Goal: Task Accomplishment & Management: Use online tool/utility

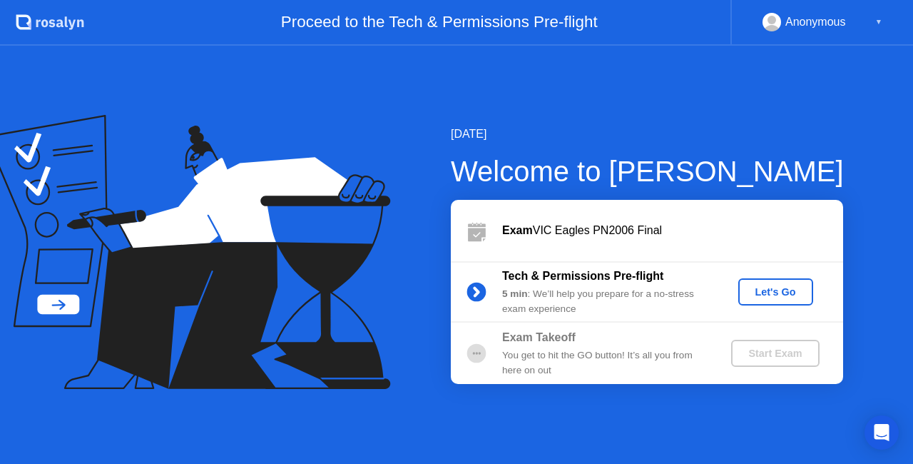
click at [758, 278] on button "Let's Go" at bounding box center [775, 291] width 75 height 27
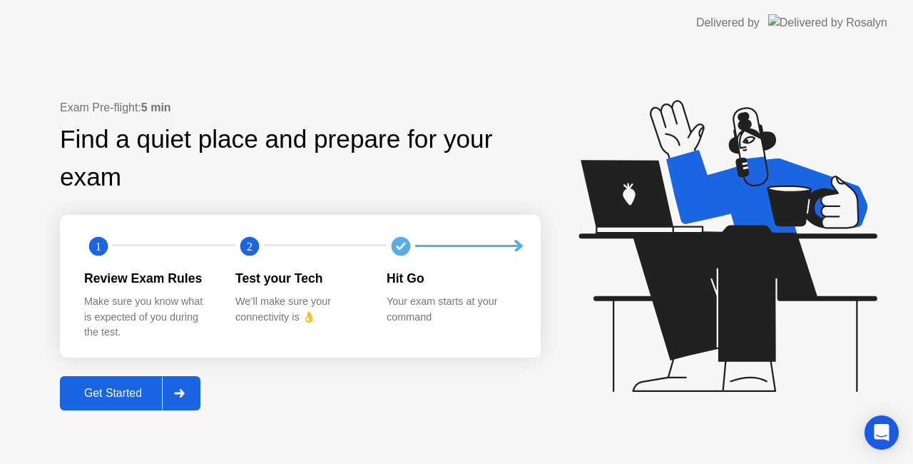
click at [758, 278] on icon at bounding box center [728, 246] width 298 height 292
click at [193, 395] on div at bounding box center [179, 393] width 34 height 33
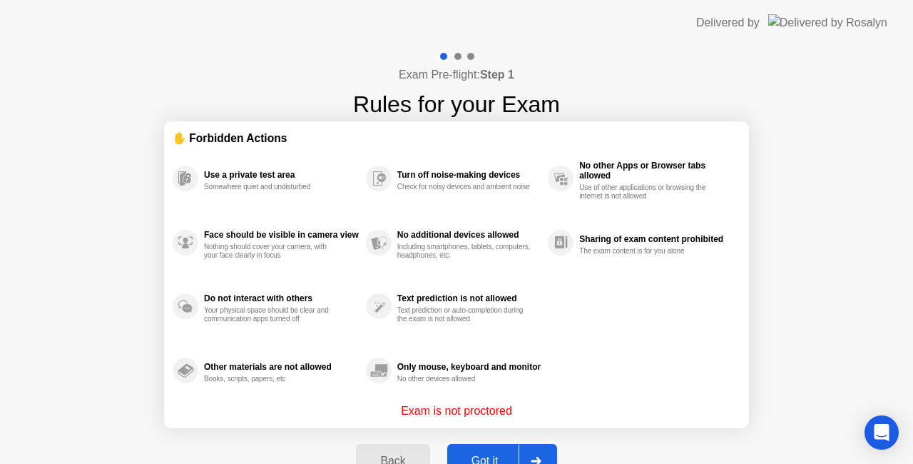
click at [538, 459] on icon at bounding box center [536, 461] width 10 height 9
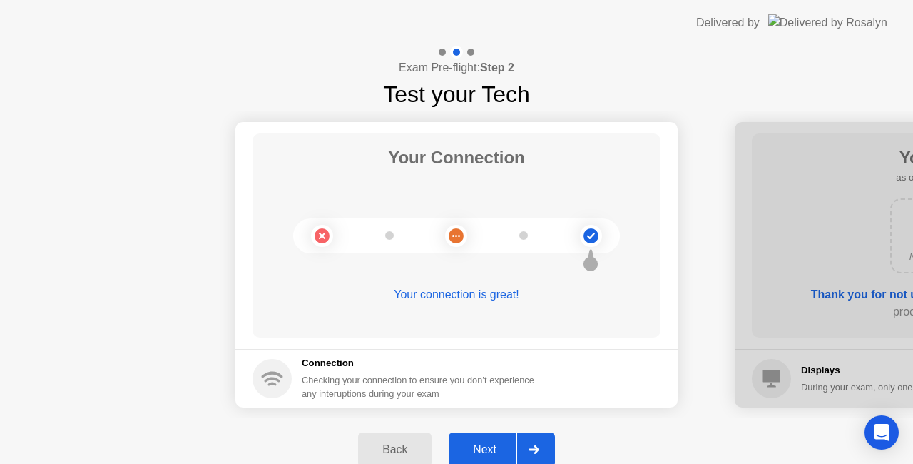
click at [541, 442] on div at bounding box center [533, 449] width 34 height 33
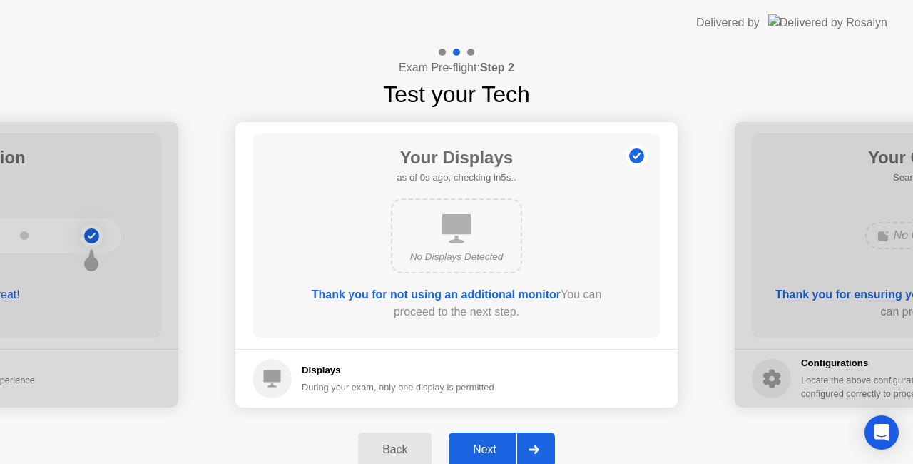
click at [541, 442] on div at bounding box center [533, 449] width 34 height 33
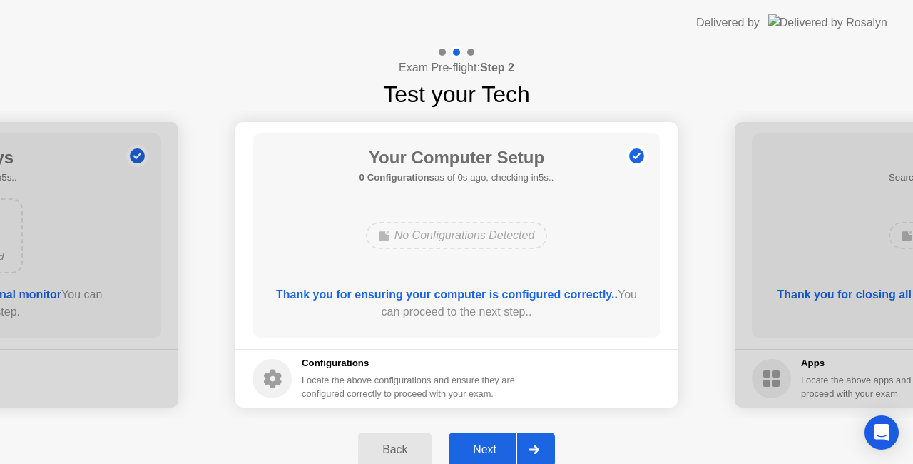
click at [541, 442] on div at bounding box center [533, 449] width 34 height 33
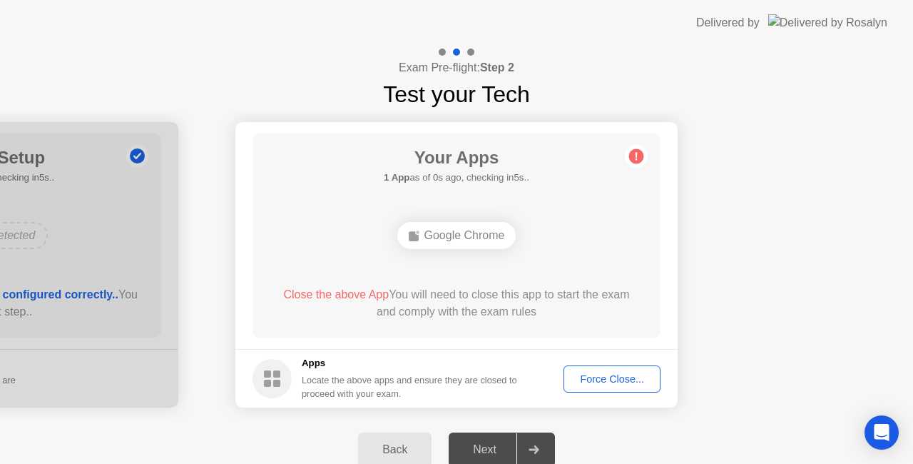
click at [623, 376] on div "Force Close..." at bounding box center [612, 378] width 87 height 11
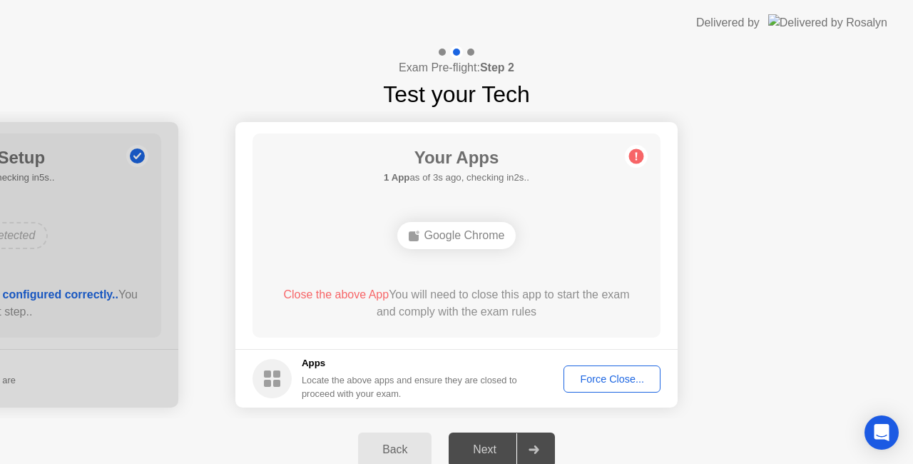
click at [597, 374] on div "Force Close..." at bounding box center [612, 378] width 87 height 11
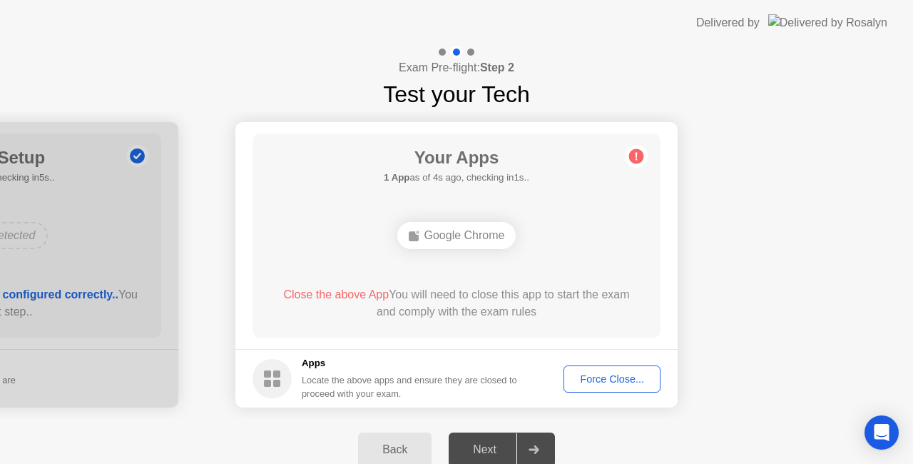
click at [615, 376] on div "Force Close..." at bounding box center [612, 378] width 87 height 11
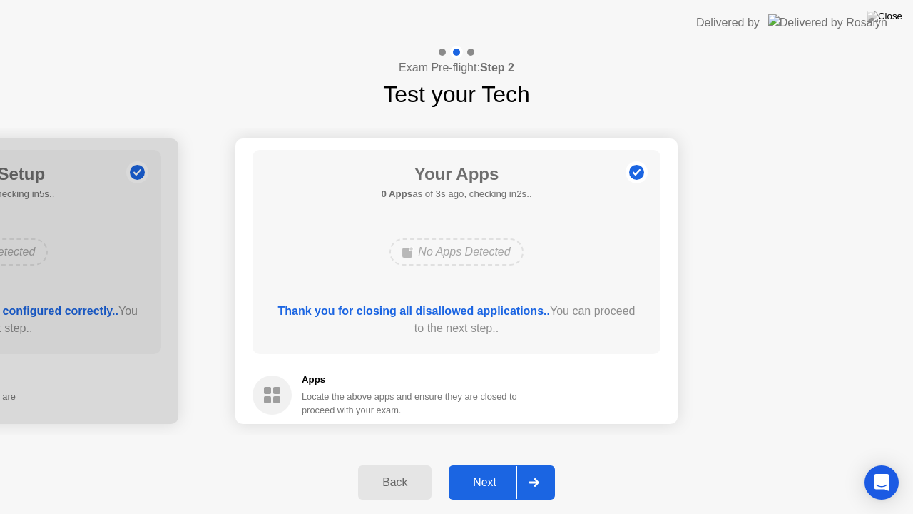
click at [537, 463] on icon at bounding box center [534, 482] width 10 height 9
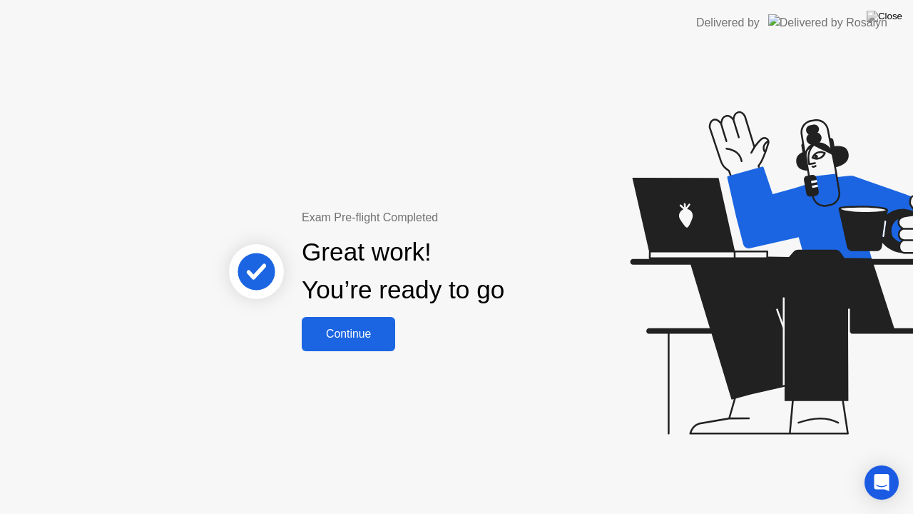
click at [305, 338] on button "Continue" at bounding box center [348, 334] width 93 height 34
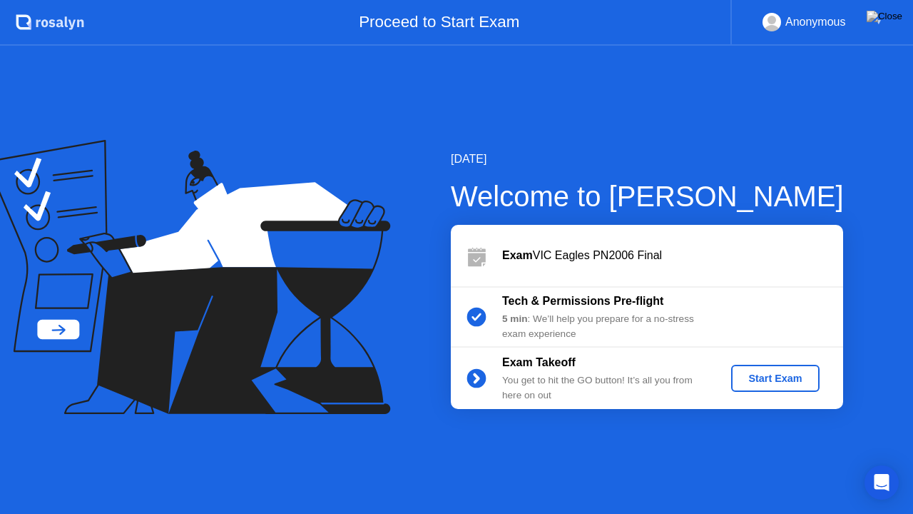
click at [763, 382] on div "Start Exam" at bounding box center [775, 377] width 76 height 11
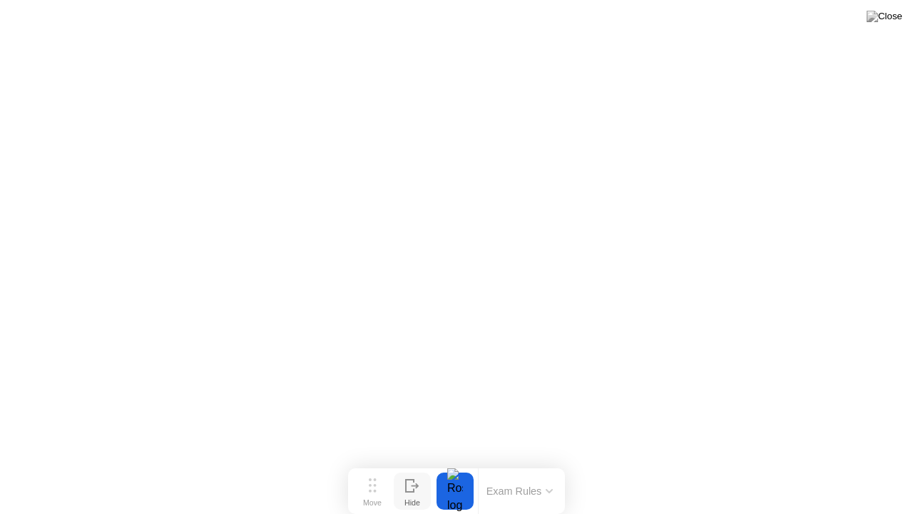
click at [409, 463] on icon at bounding box center [412, 486] width 14 height 14
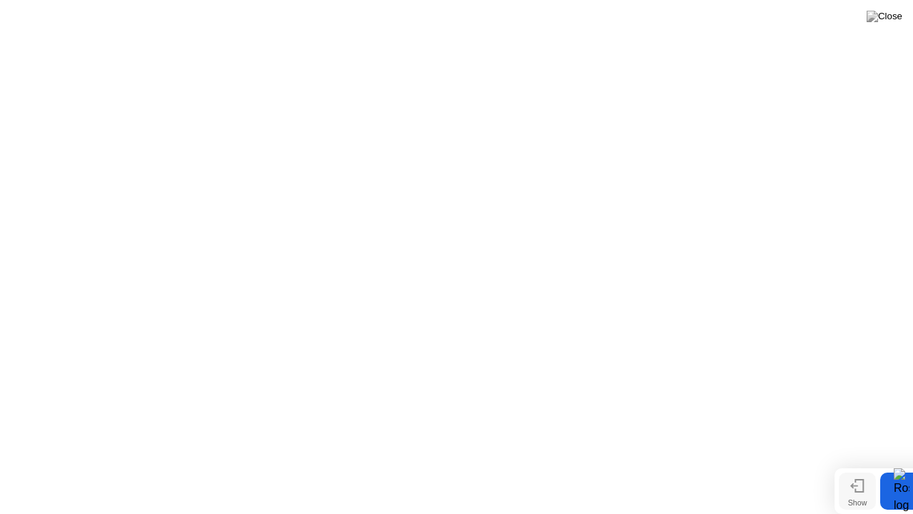
click at [890, 26] on button at bounding box center [884, 16] width 43 height 19
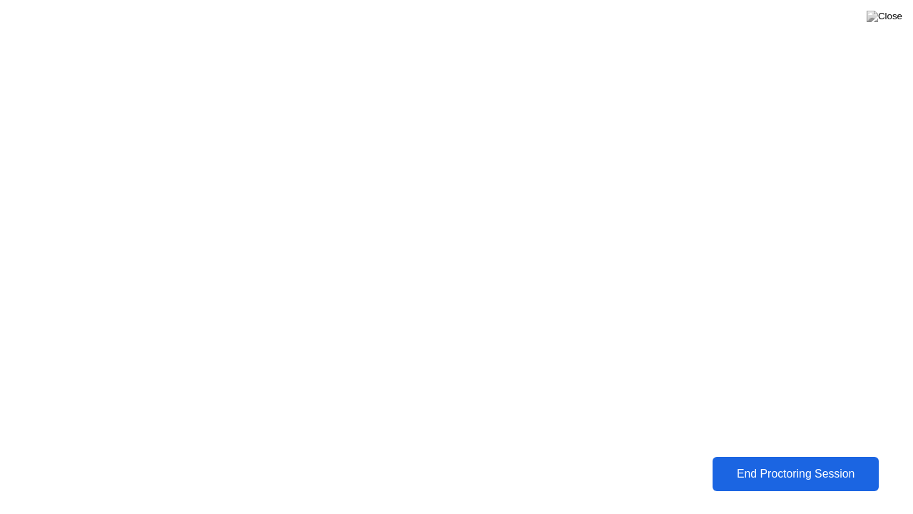
click at [754, 463] on div "End Proctoring Session" at bounding box center [796, 474] width 170 height 14
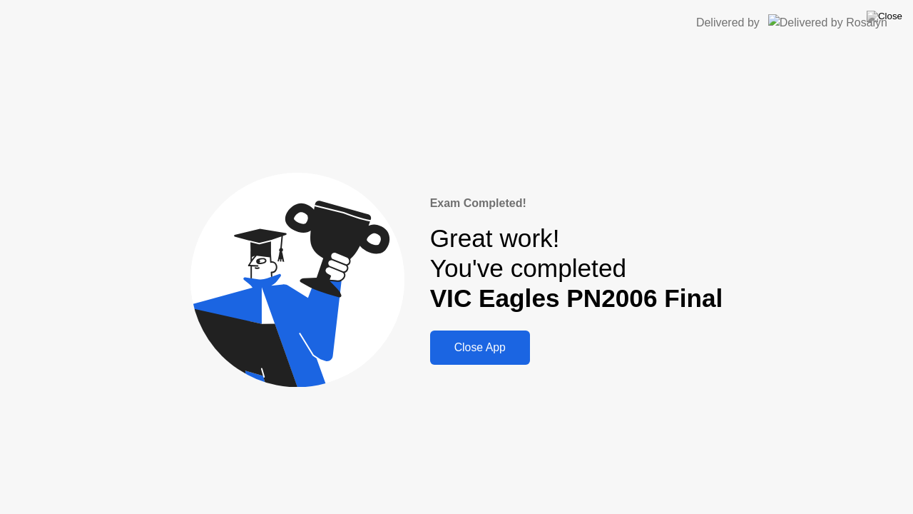
click at [461, 342] on div "Close App" at bounding box center [479, 347] width 91 height 13
